Goal: Check status: Check status

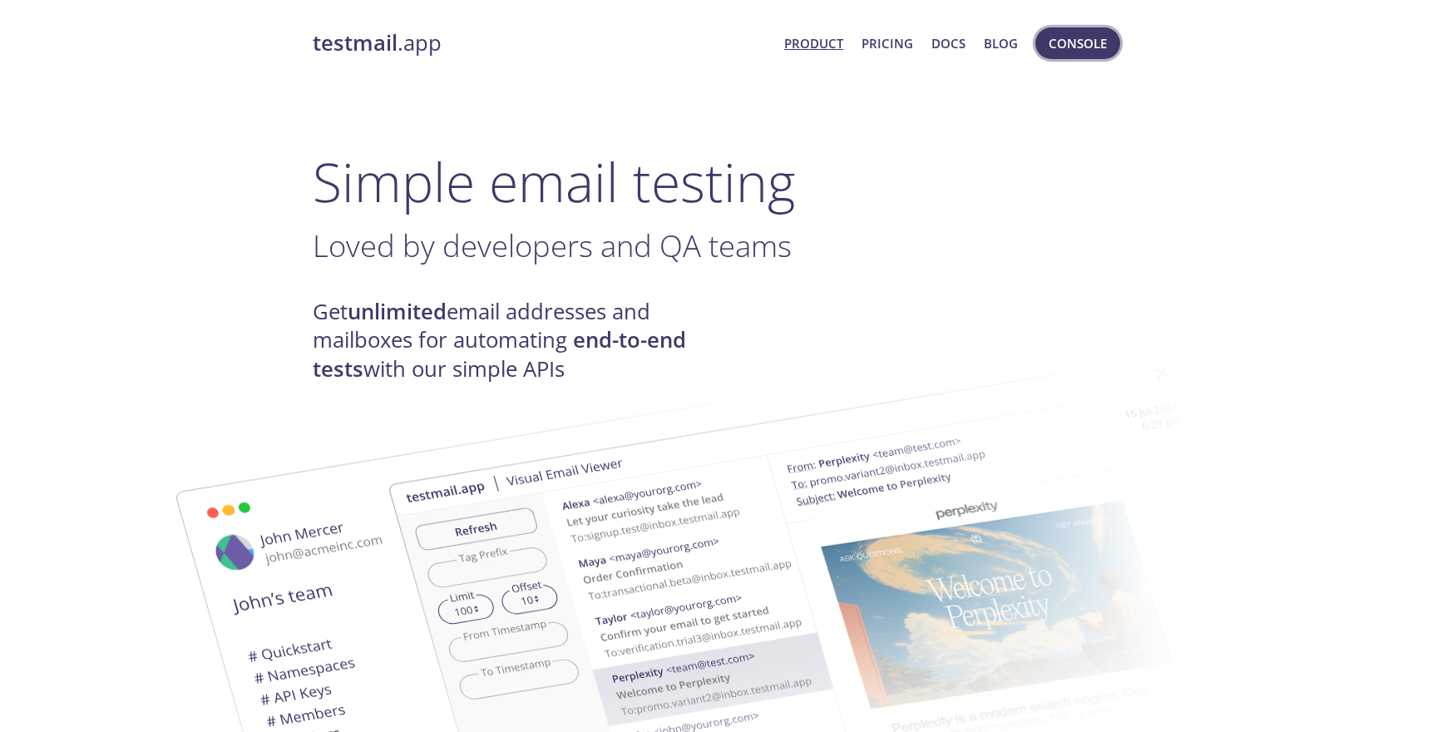
click at [1081, 46] on span "Console" at bounding box center [1078, 43] width 58 height 22
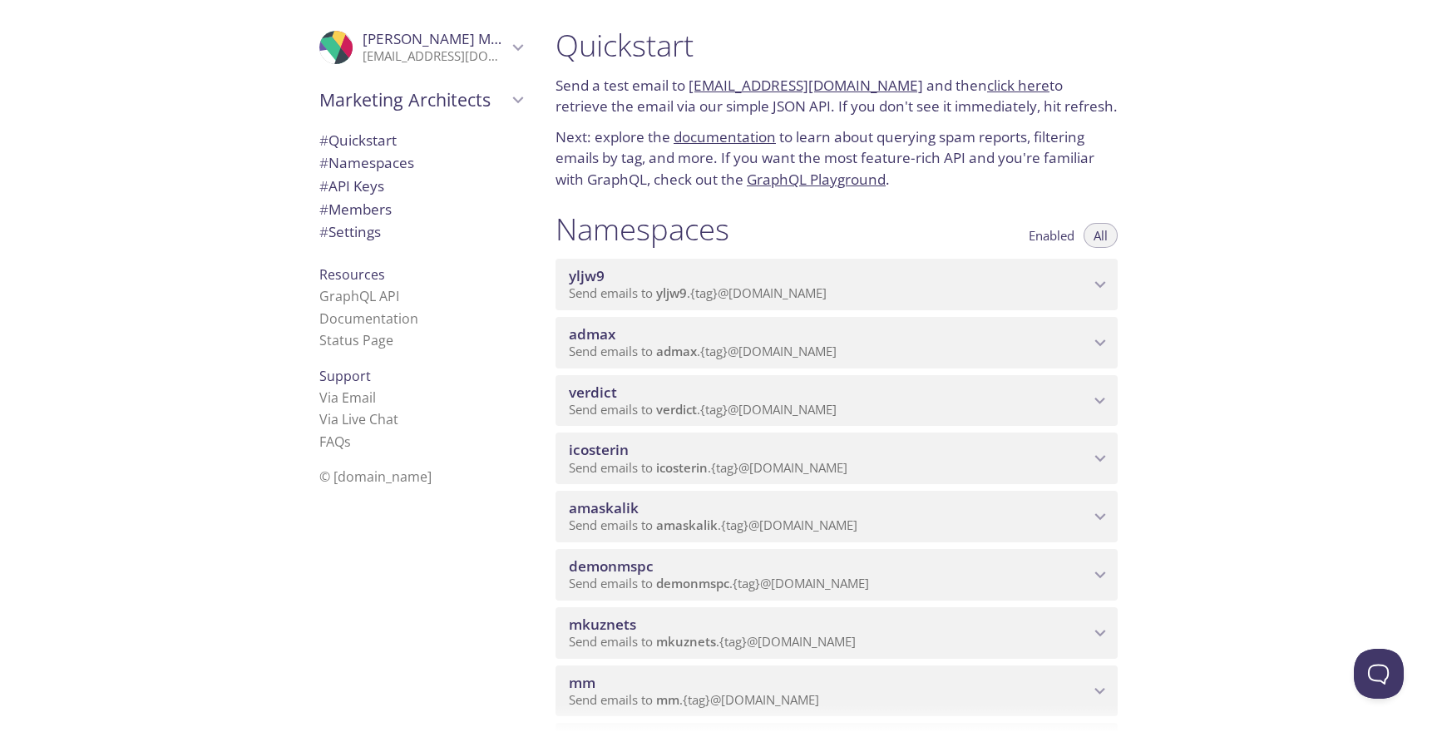
click at [784, 513] on span "amaskalik" at bounding box center [829, 508] width 521 height 18
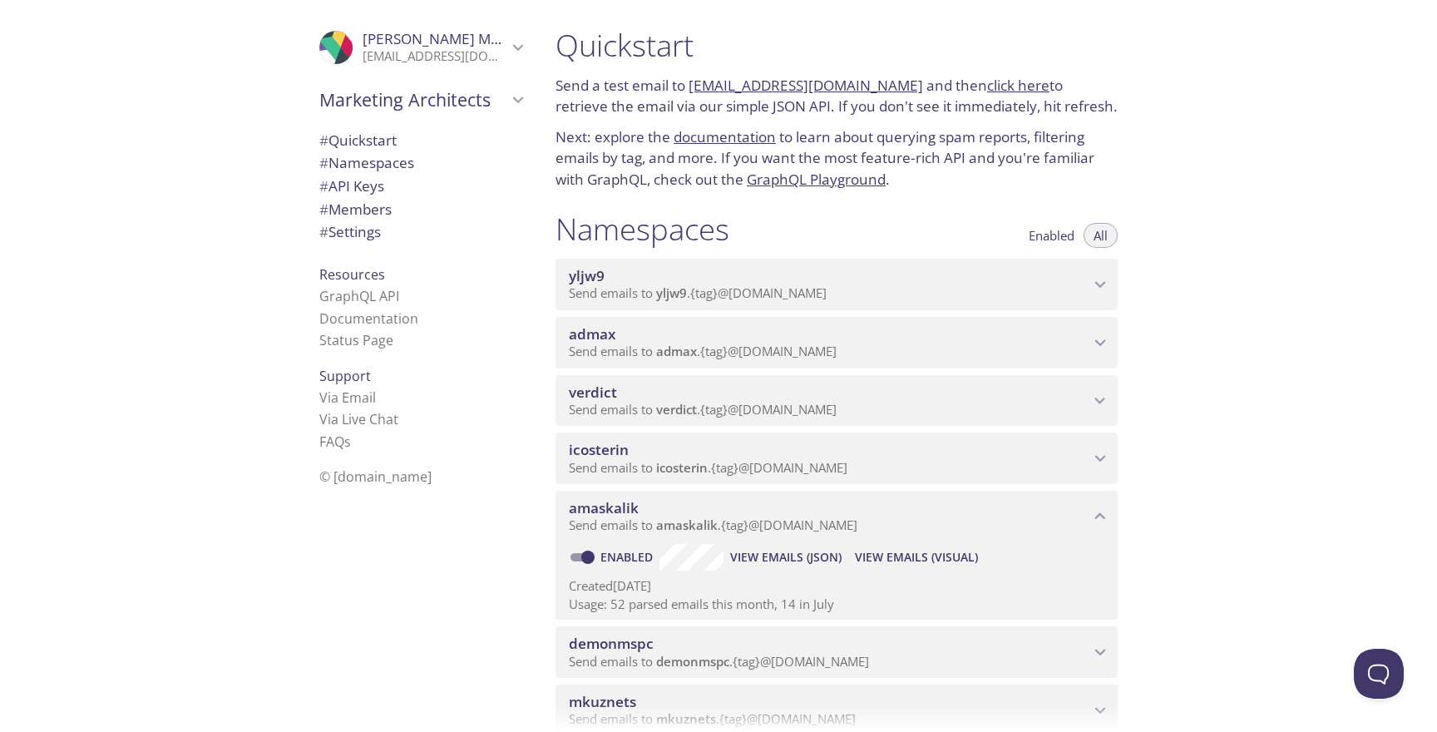
click at [868, 549] on span "View Emails (Visual)" at bounding box center [916, 557] width 123 height 20
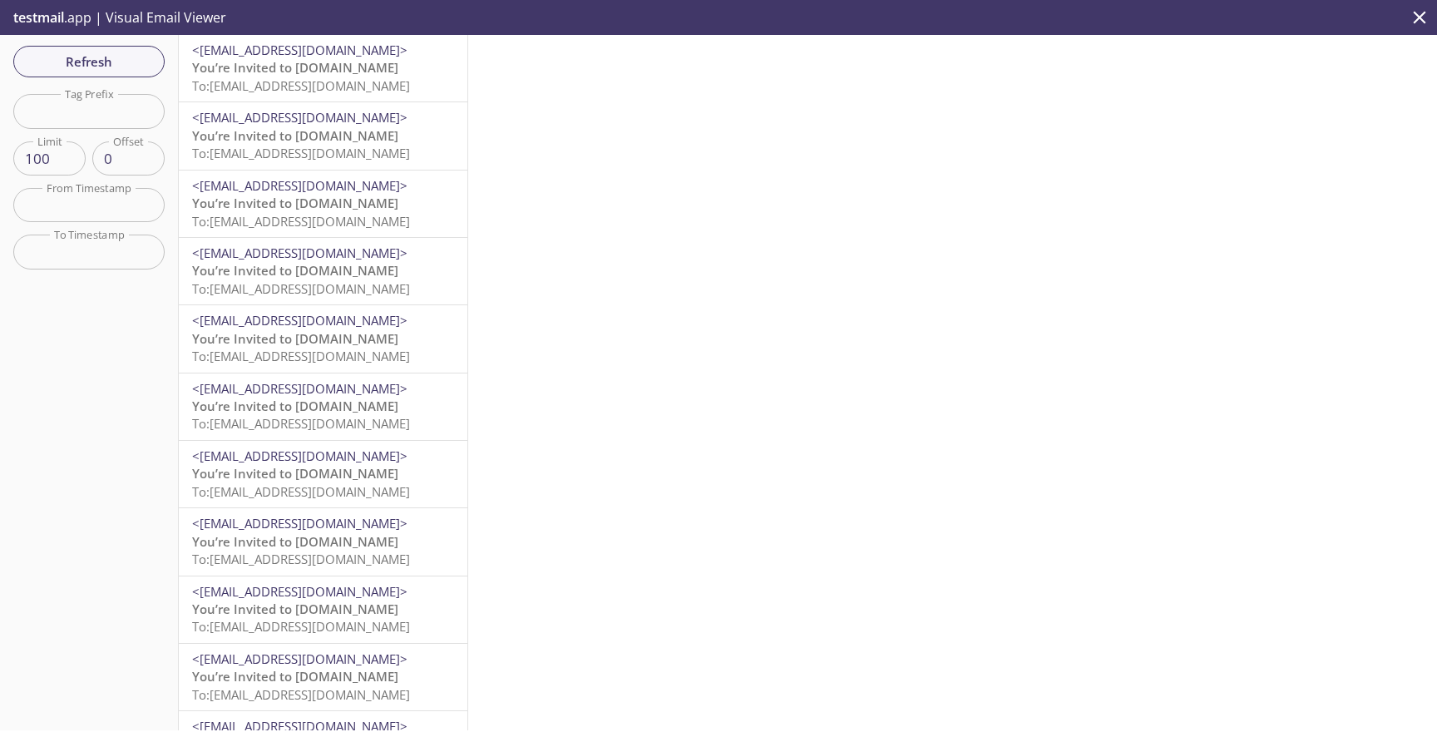
click at [376, 89] on span "To: [EMAIL_ADDRESS][DOMAIN_NAME]" at bounding box center [301, 85] width 218 height 17
